Goal: Information Seeking & Learning: Learn about a topic

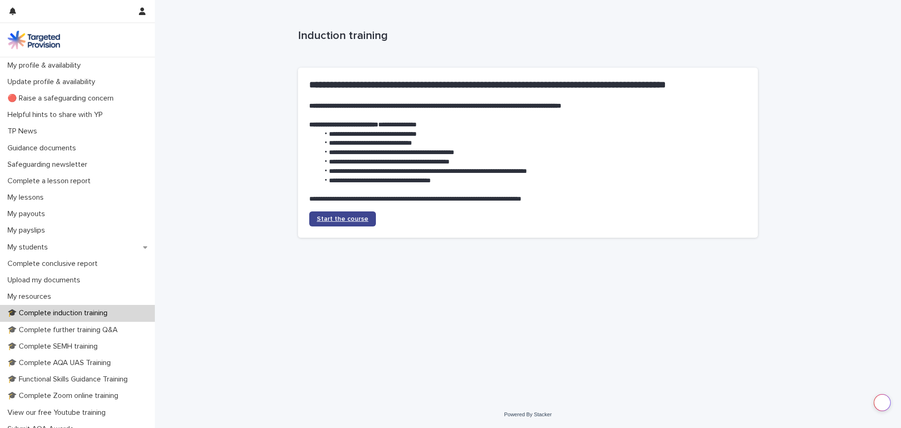
click at [344, 223] on link "Start the course" at bounding box center [342, 218] width 67 height 15
click at [347, 222] on span "Start the course" at bounding box center [343, 218] width 52 height 7
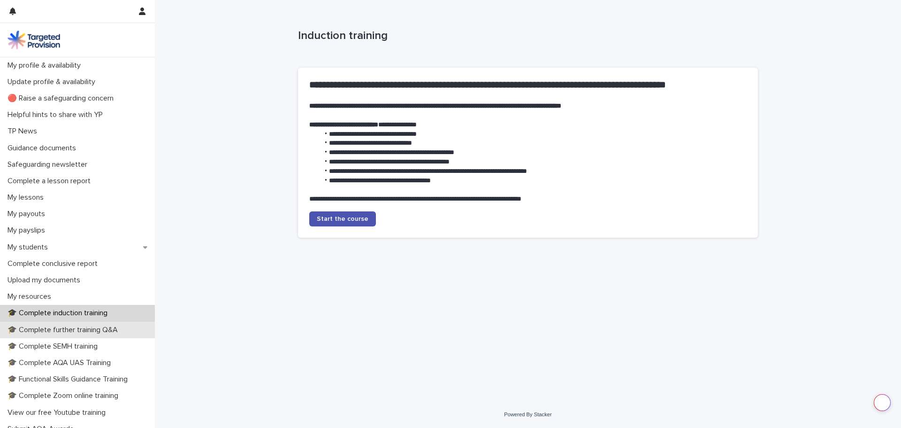
click at [103, 328] on p "🎓 Complete further training Q&A" at bounding box center [65, 329] width 122 height 9
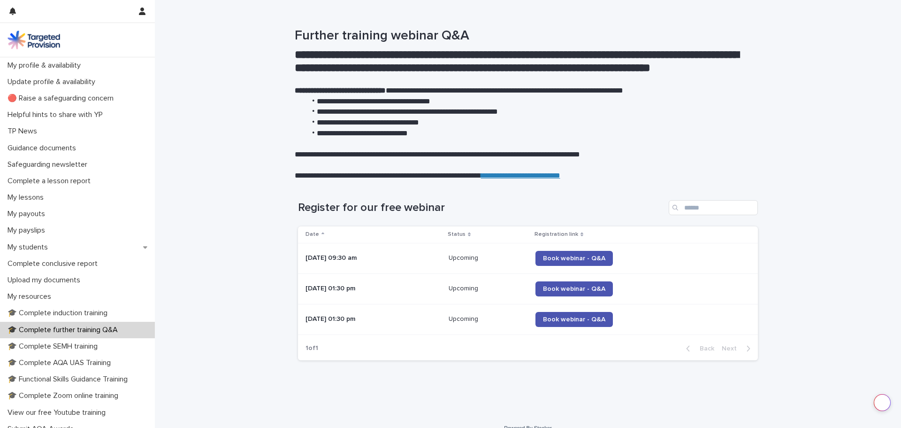
scroll to position [44, 0]
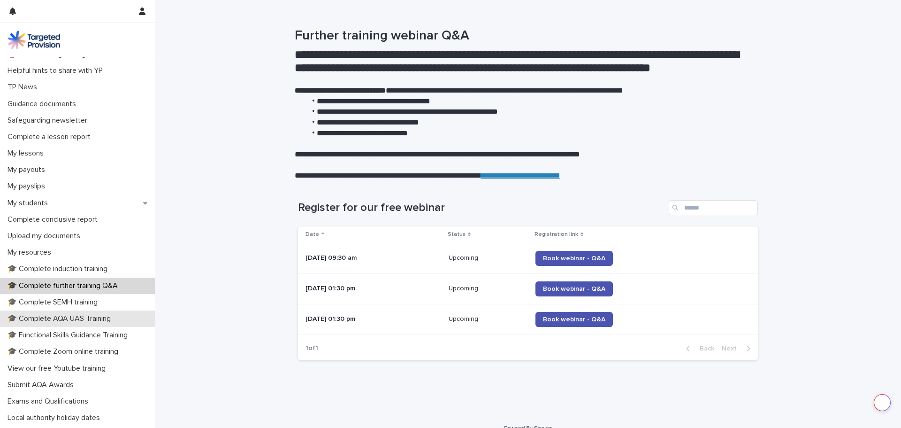
click at [93, 317] on p "🎓 Complete AQA UAS Training" at bounding box center [61, 318] width 115 height 9
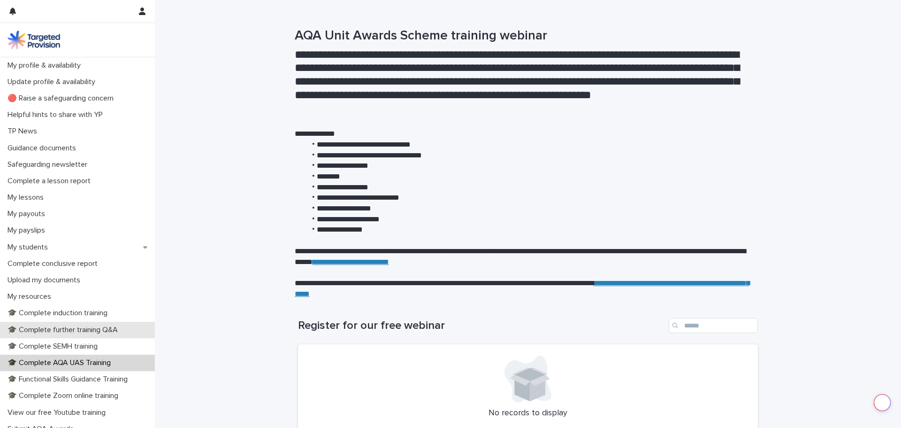
scroll to position [83, 0]
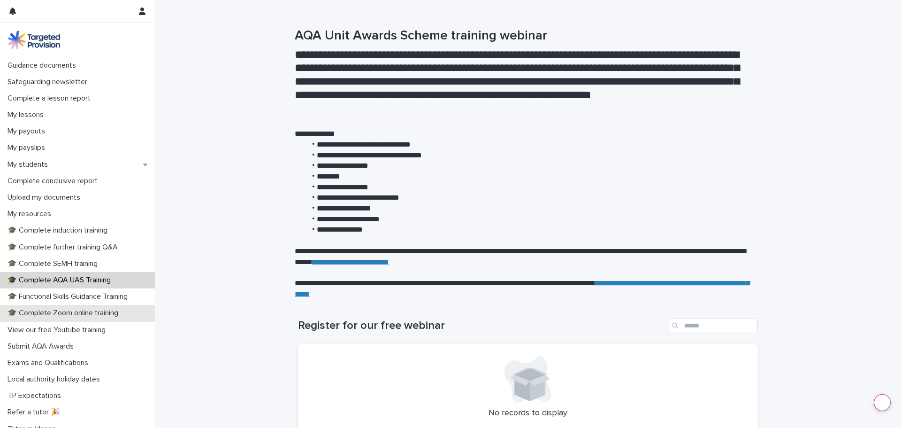
click at [92, 314] on p "🎓 Complete Zoom online training" at bounding box center [65, 312] width 122 height 9
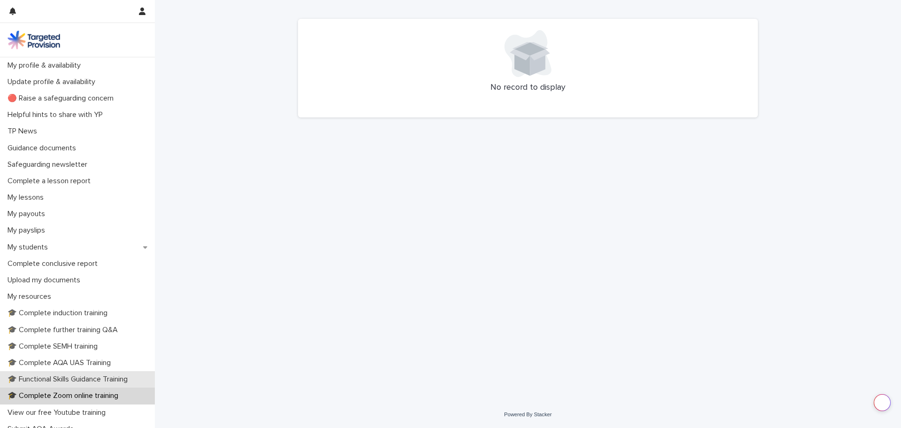
click at [80, 378] on p "🎓 Functional Skills Guidance Training" at bounding box center [69, 379] width 131 height 9
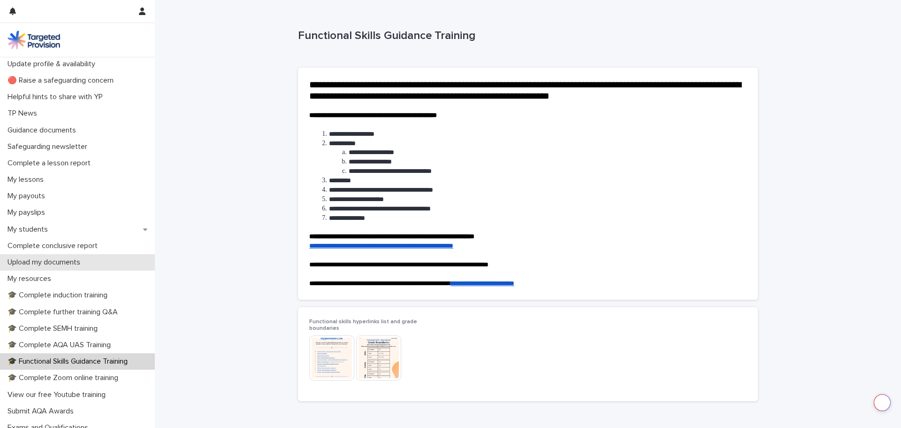
scroll to position [17, 0]
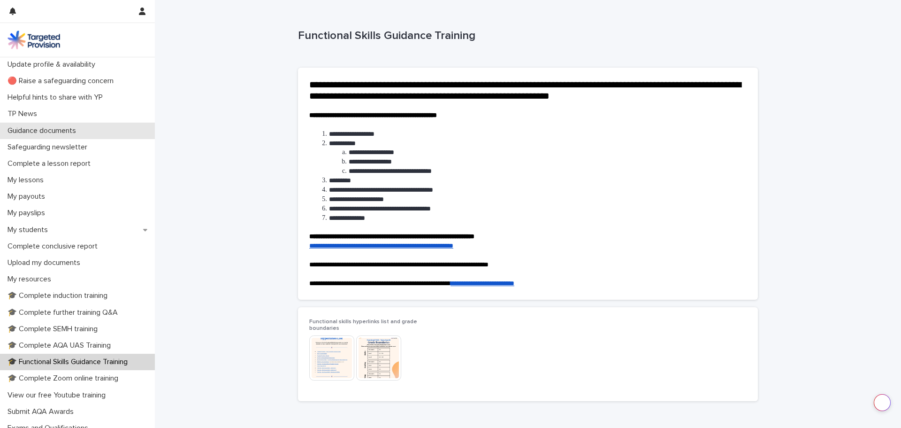
click at [84, 132] on p "Guidance documents" at bounding box center [44, 130] width 80 height 9
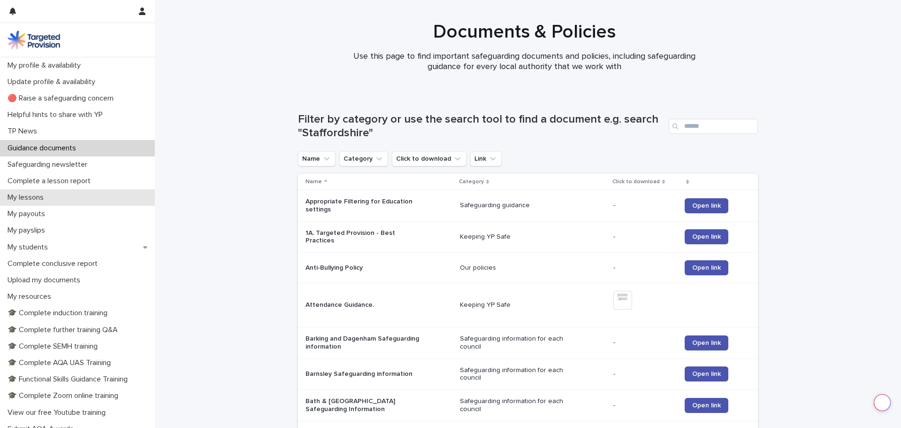
click at [43, 197] on p "My lessons" at bounding box center [27, 197] width 47 height 9
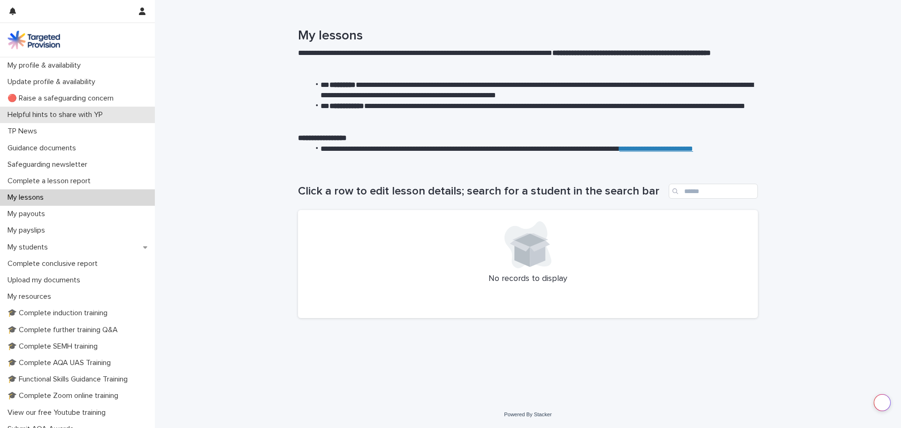
click at [60, 117] on p "Helpful hints to share with YP" at bounding box center [57, 114] width 107 height 9
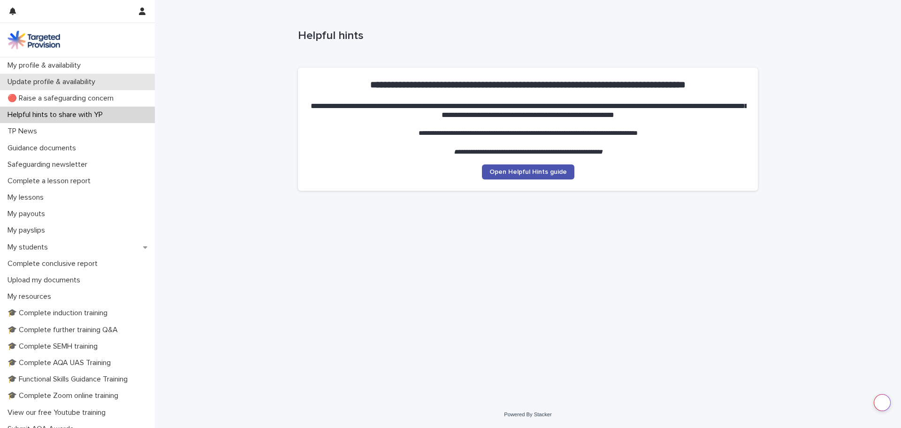
click at [57, 84] on p "Update profile & availability" at bounding box center [53, 81] width 99 height 9
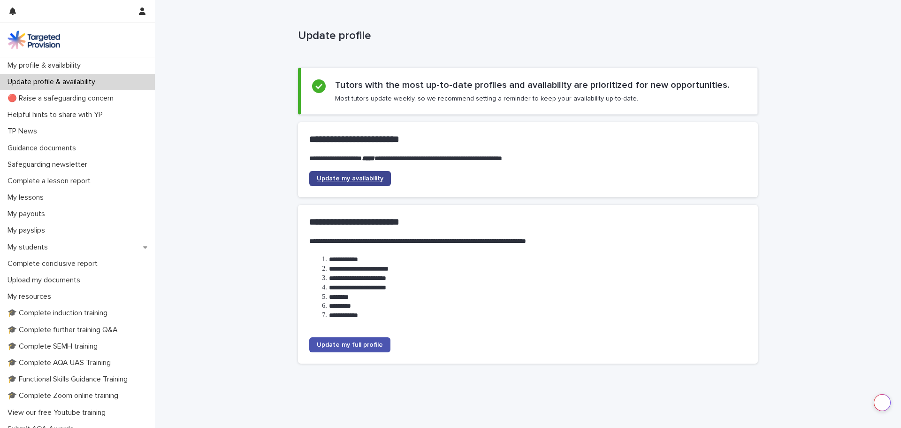
click at [339, 174] on link "Update my availability" at bounding box center [350, 178] width 82 height 15
click at [69, 278] on p "Upload my documents" at bounding box center [46, 280] width 84 height 9
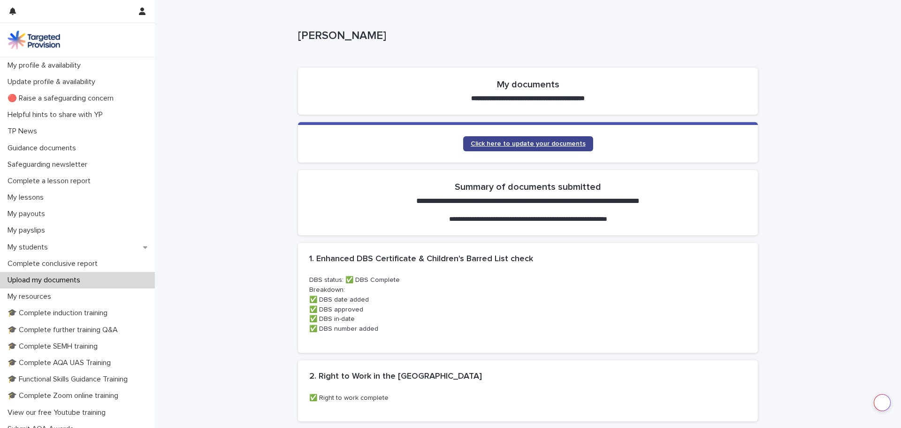
click at [541, 145] on span "Click here to update your documents" at bounding box center [528, 143] width 115 height 7
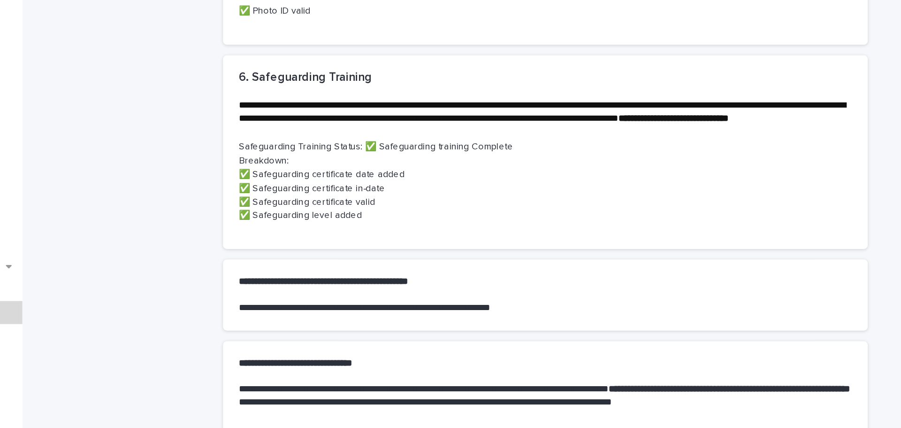
scroll to position [470, 0]
click at [492, 214] on p "Safeguarding Training Status: ✅ Safeguarding training Complete Breakdown: ✅ Saf…" at bounding box center [528, 186] width 438 height 59
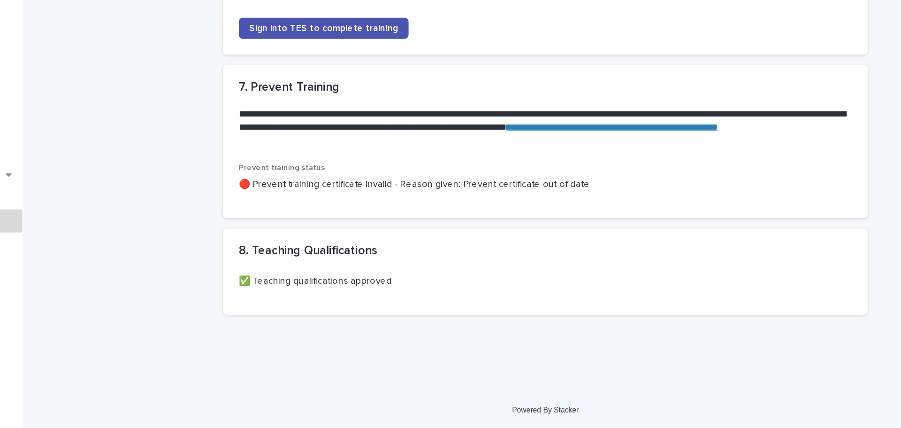
click at [500, 216] on link "**********" at bounding box center [575, 213] width 151 height 7
